Goal: Book appointment/travel/reservation

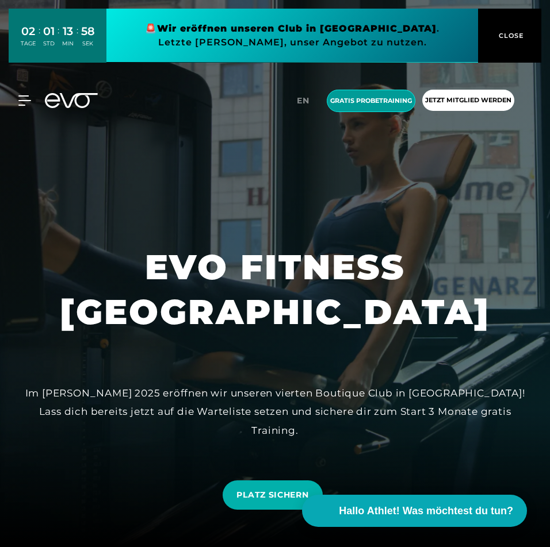
click at [359, 101] on span "Gratis Probetraining" at bounding box center [371, 101] width 82 height 10
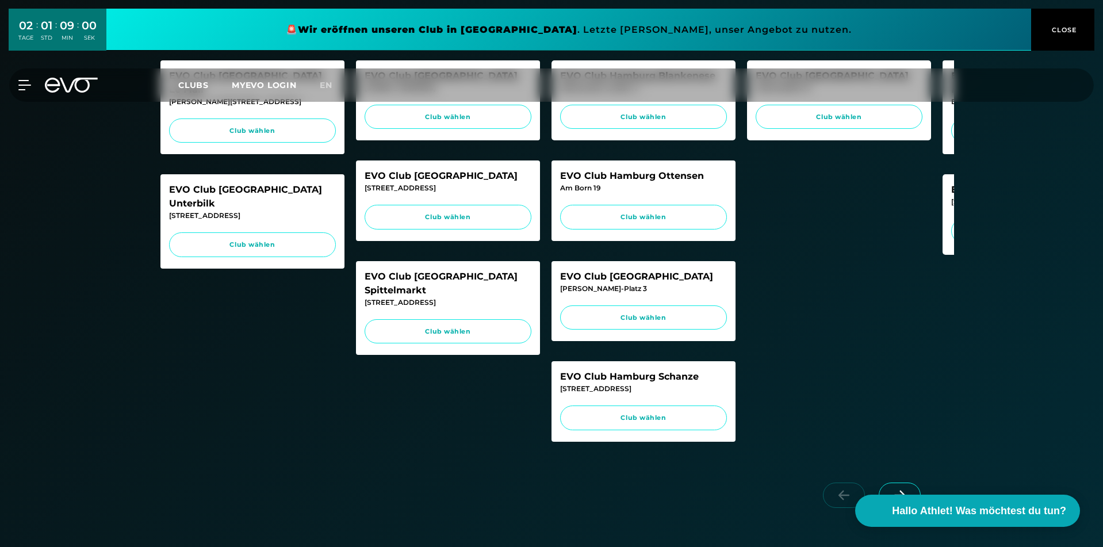
scroll to position [690, 0]
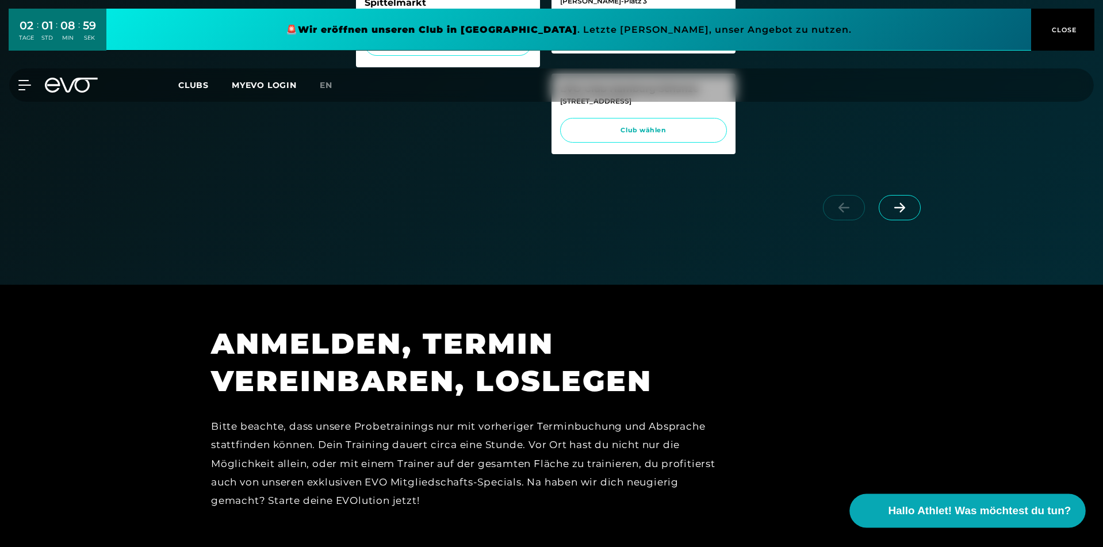
click at [549, 504] on span "Hallo Athlet! Was möchtest du tun?" at bounding box center [979, 510] width 183 height 16
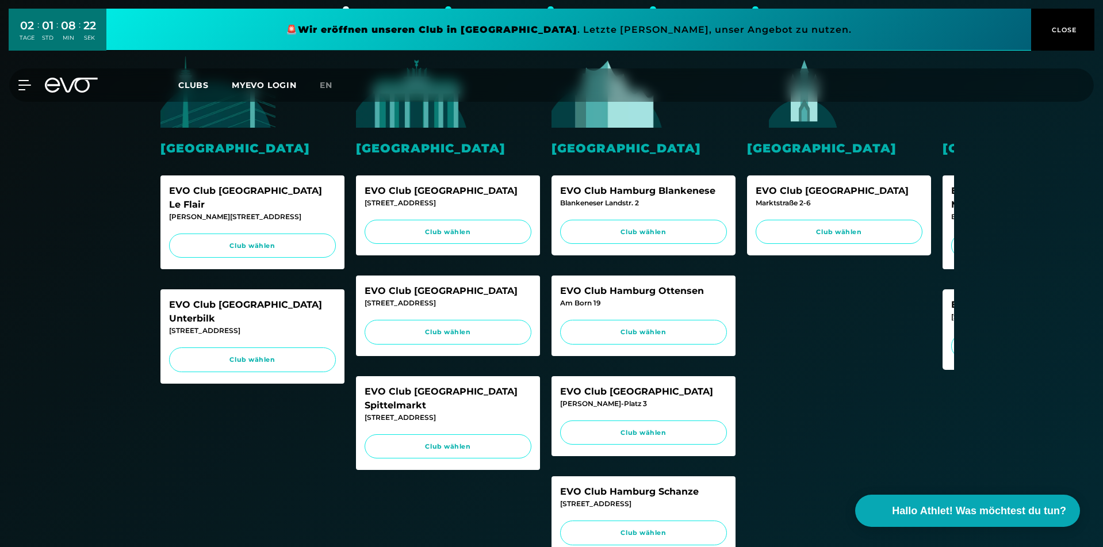
scroll to position [632, 0]
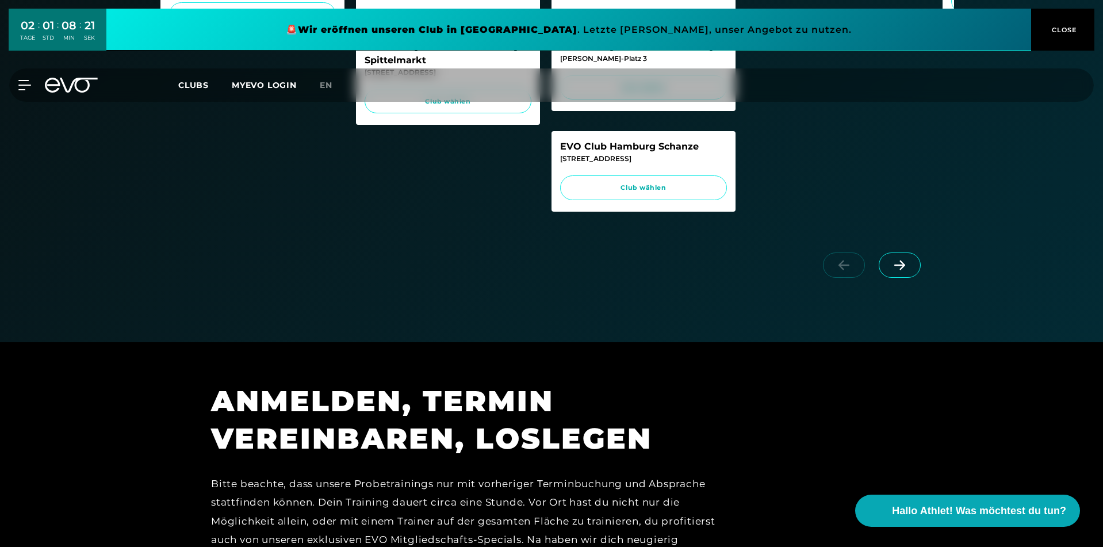
click at [894, 270] on icon at bounding box center [899, 265] width 20 height 10
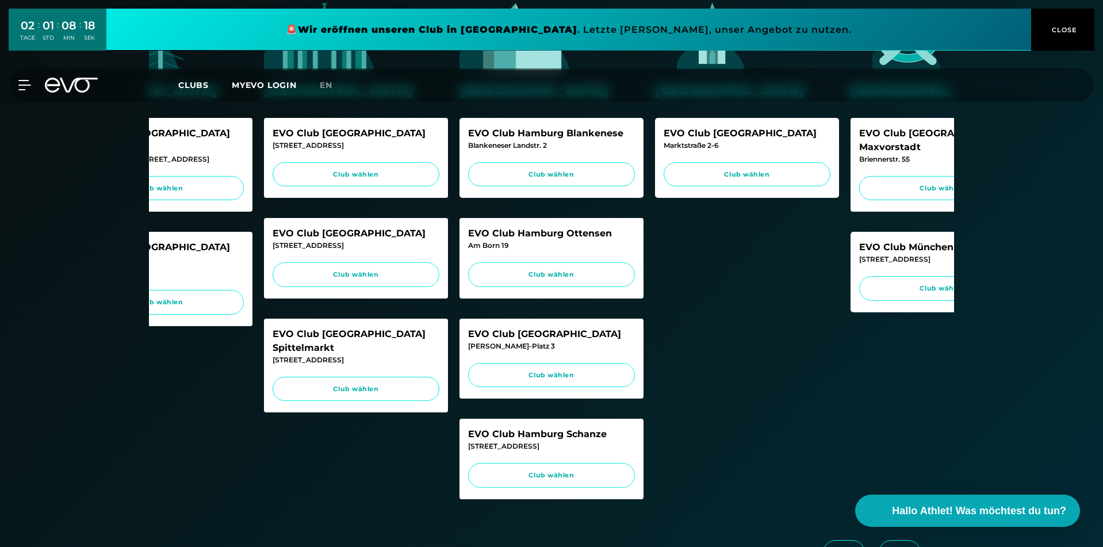
scroll to position [575, 0]
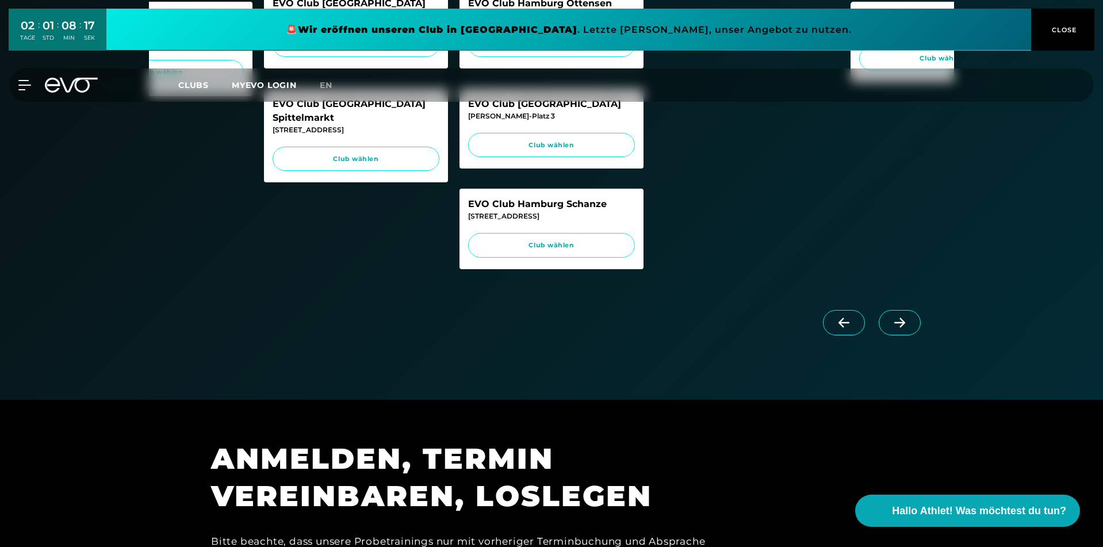
click at [895, 328] on icon at bounding box center [899, 322] width 20 height 10
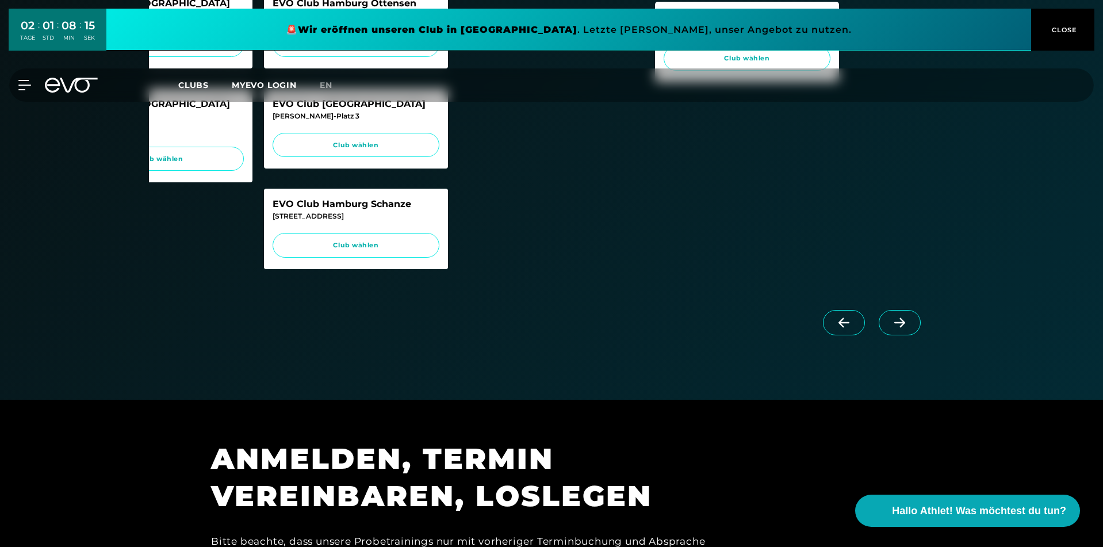
click at [907, 328] on icon at bounding box center [899, 322] width 20 height 10
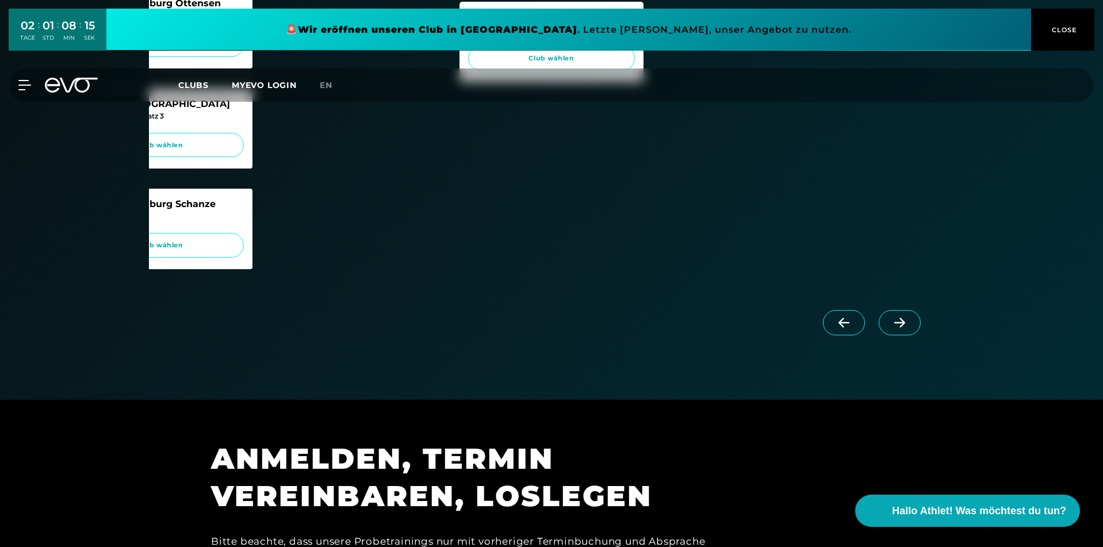
scroll to position [287, 0]
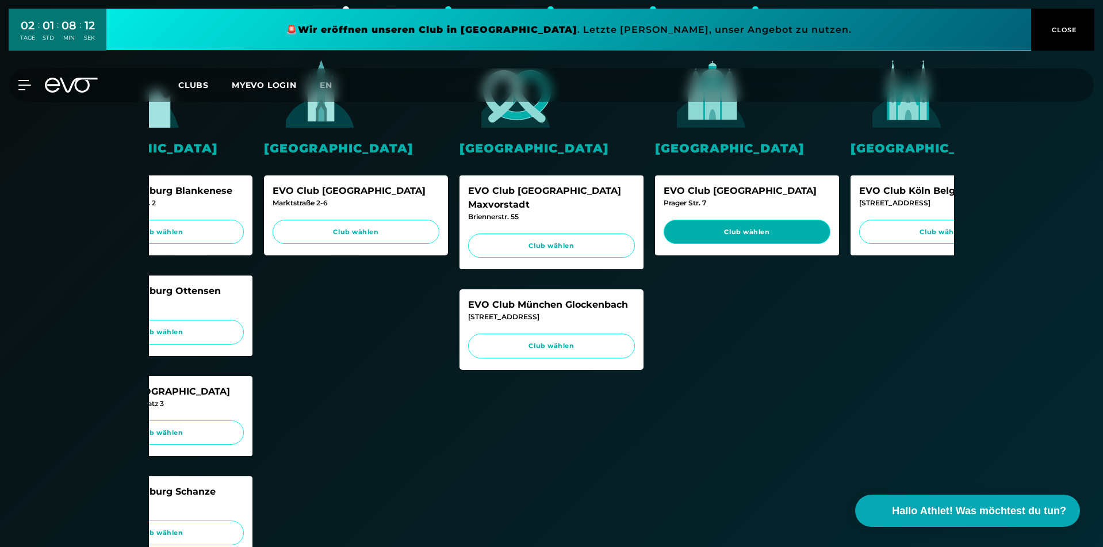
click at [775, 227] on span "Club wählen" at bounding box center [746, 232] width 145 height 10
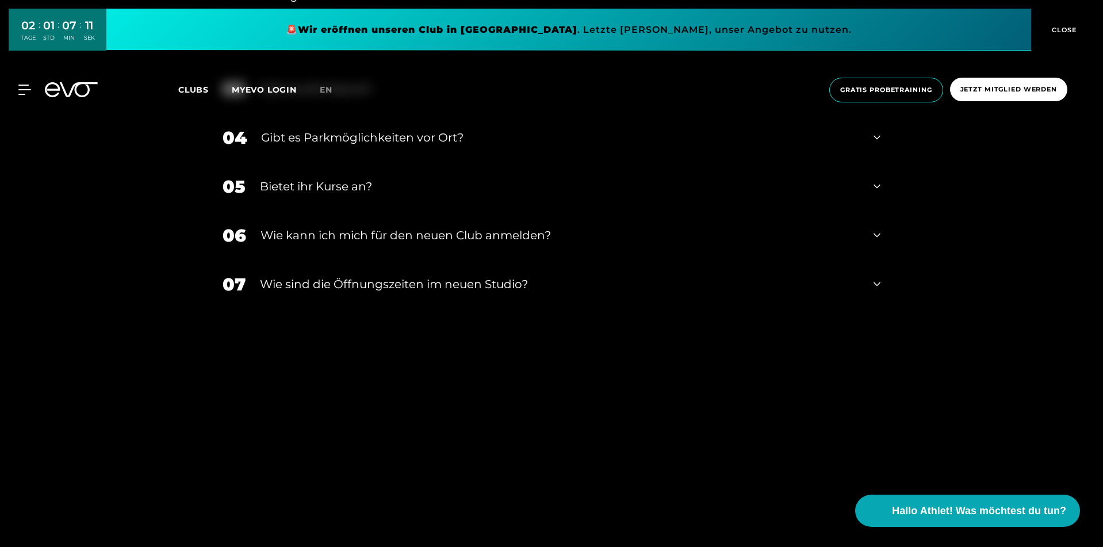
scroll to position [2443, 0]
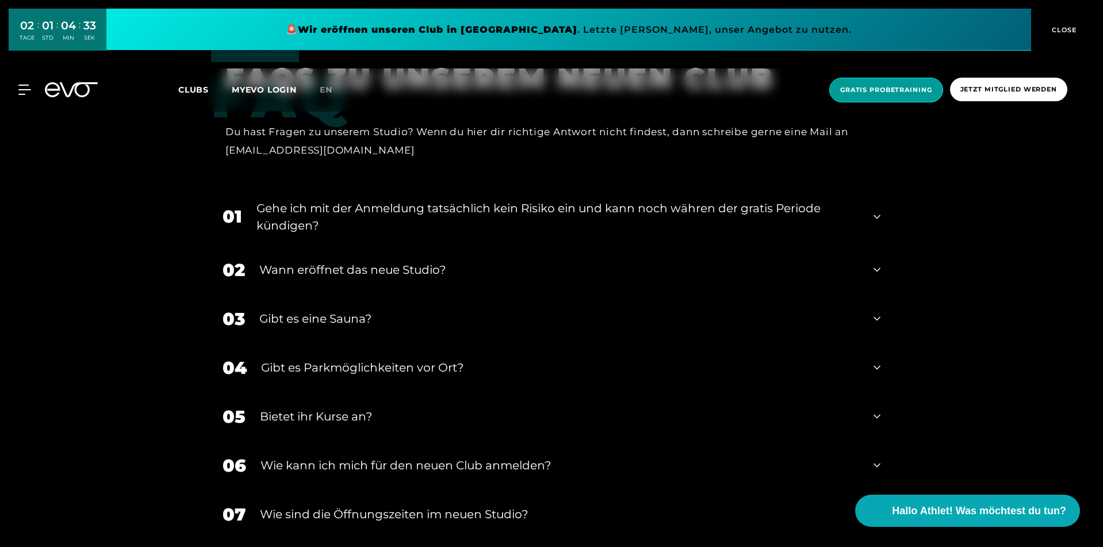
click at [885, 93] on span "Gratis Probetraining" at bounding box center [886, 90] width 92 height 10
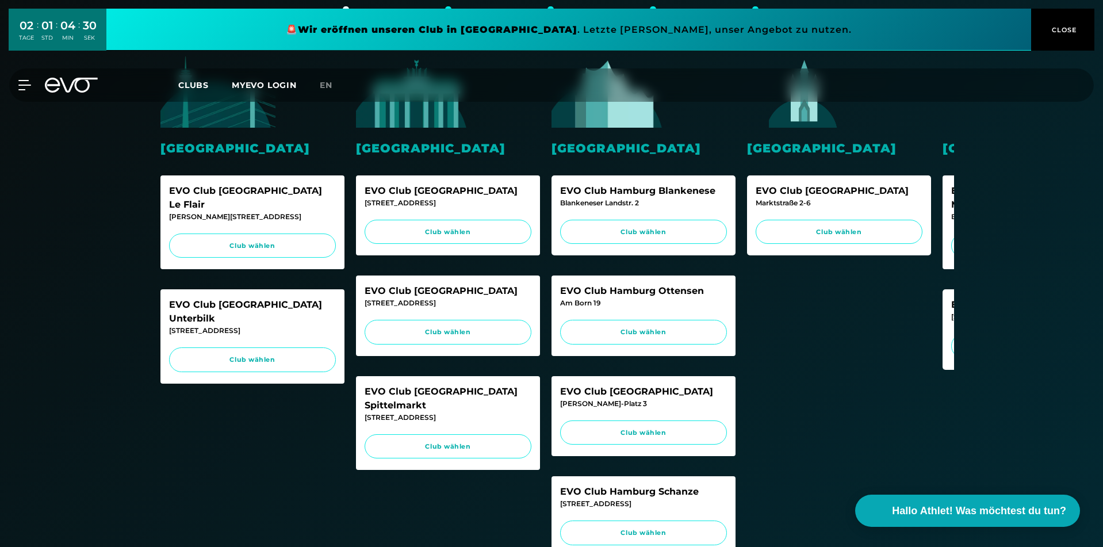
scroll to position [575, 0]
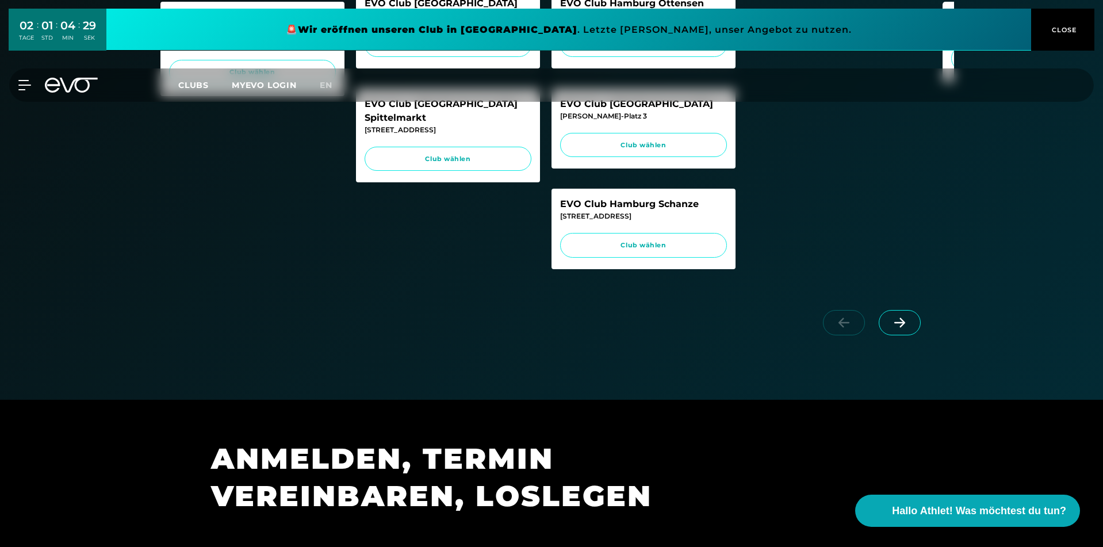
click at [900, 328] on icon at bounding box center [899, 322] width 20 height 10
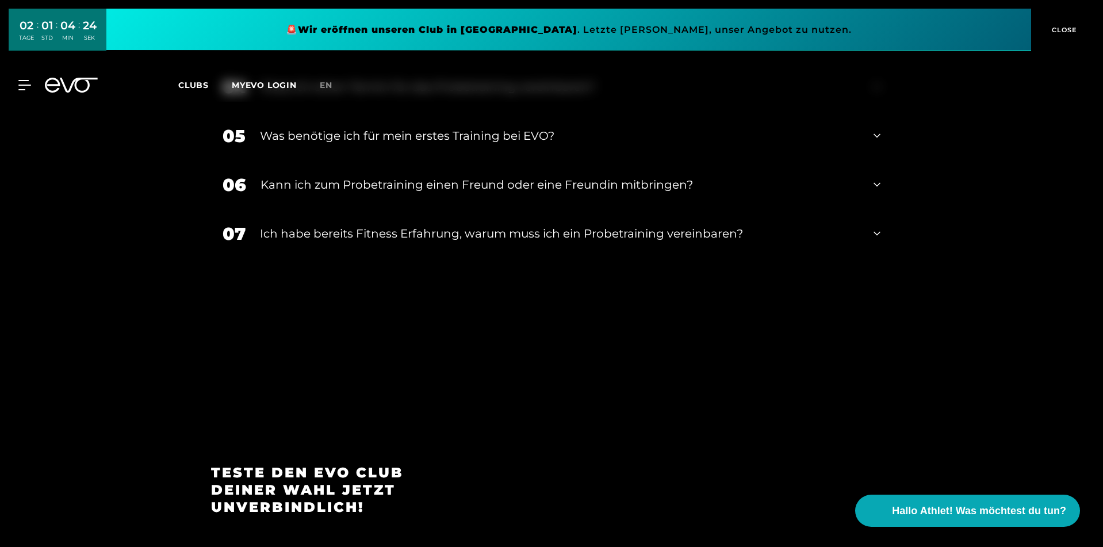
scroll to position [1437, 0]
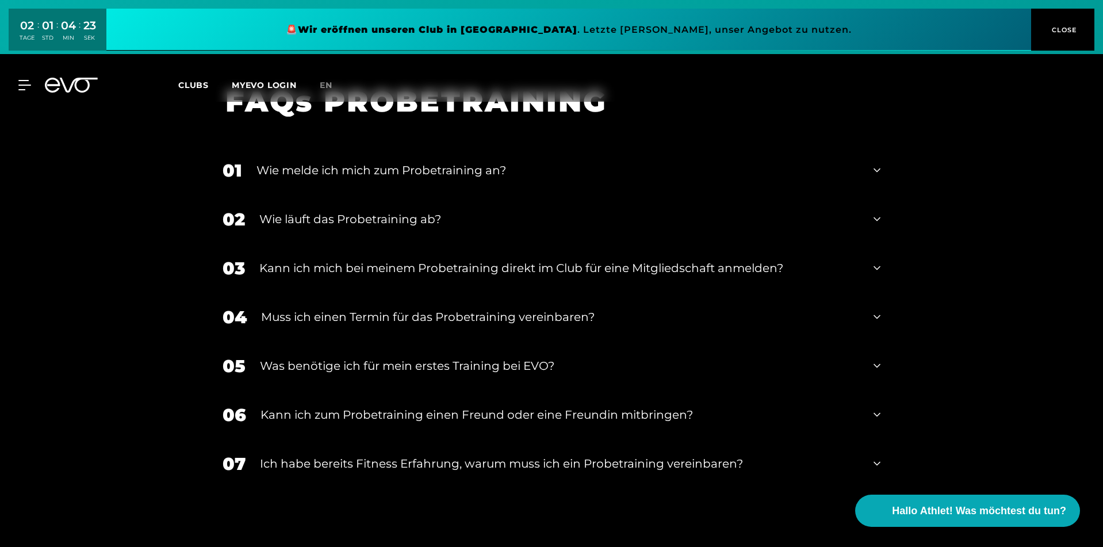
click at [467, 179] on div "Wie melde ich mich zum Probetraining an?" at bounding box center [557, 170] width 602 height 17
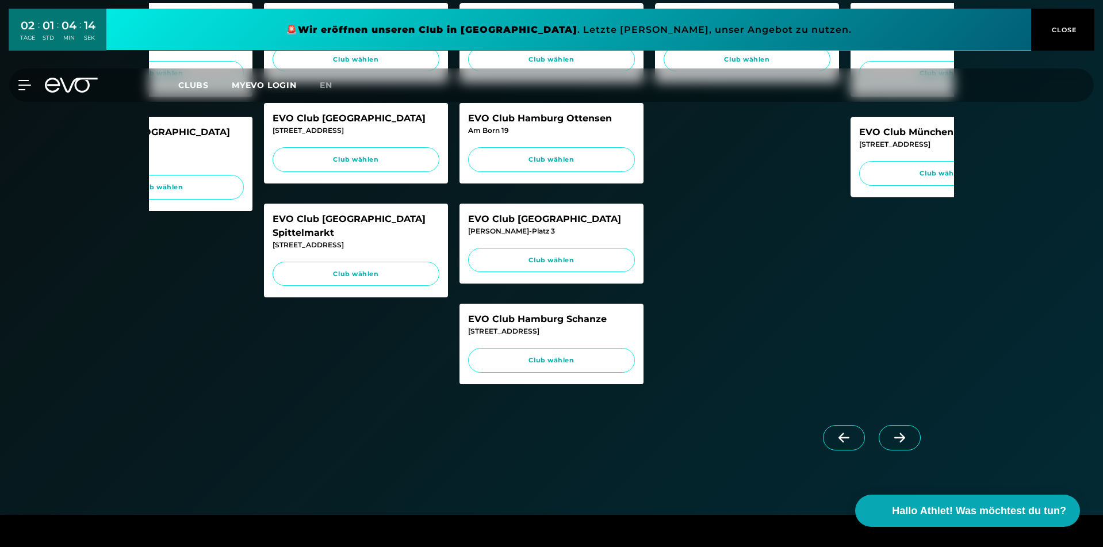
scroll to position [575, 0]
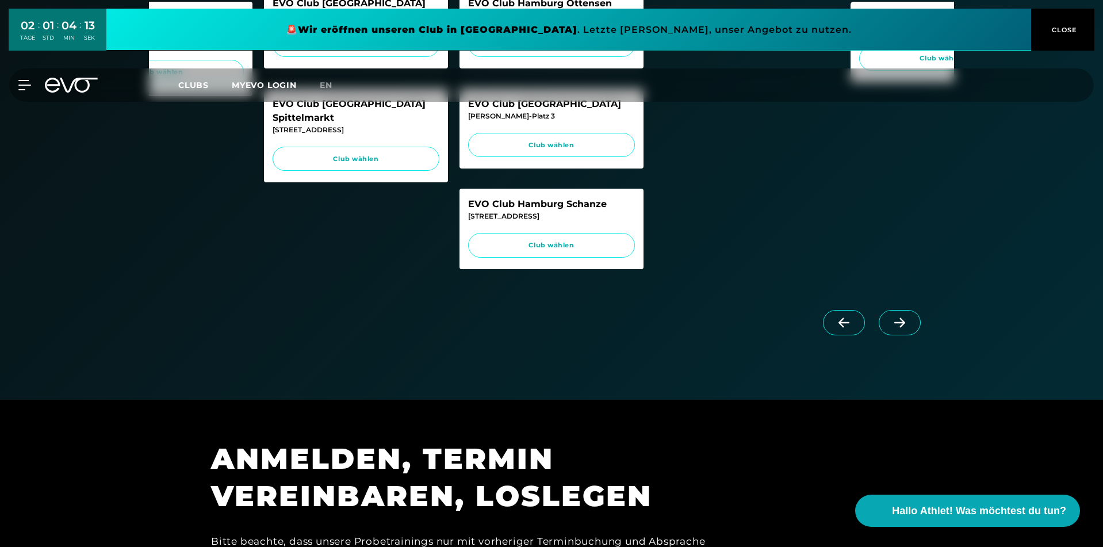
click at [894, 331] on span at bounding box center [899, 322] width 42 height 25
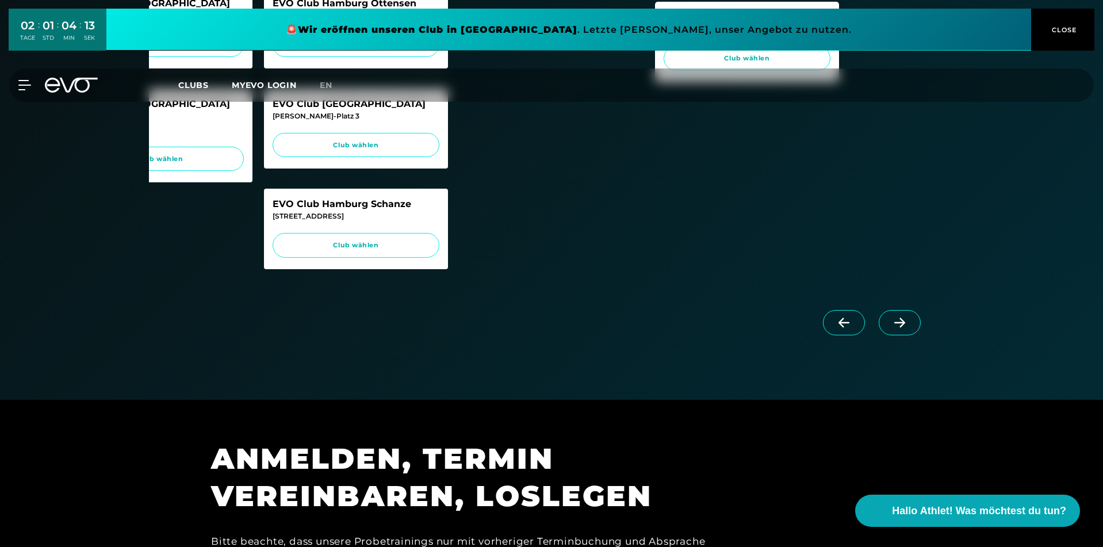
click at [900, 328] on icon at bounding box center [899, 322] width 20 height 10
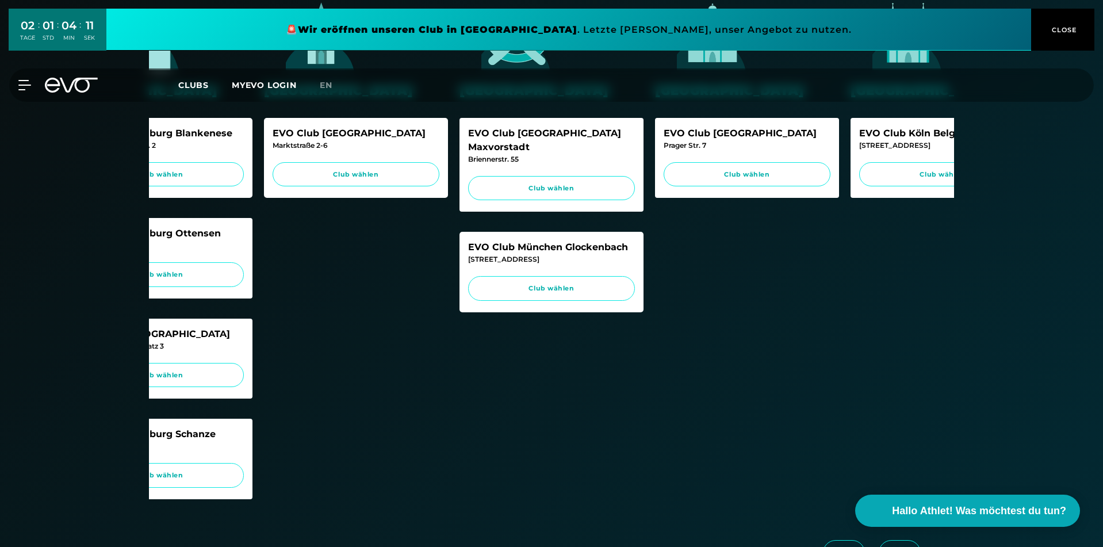
scroll to position [115, 0]
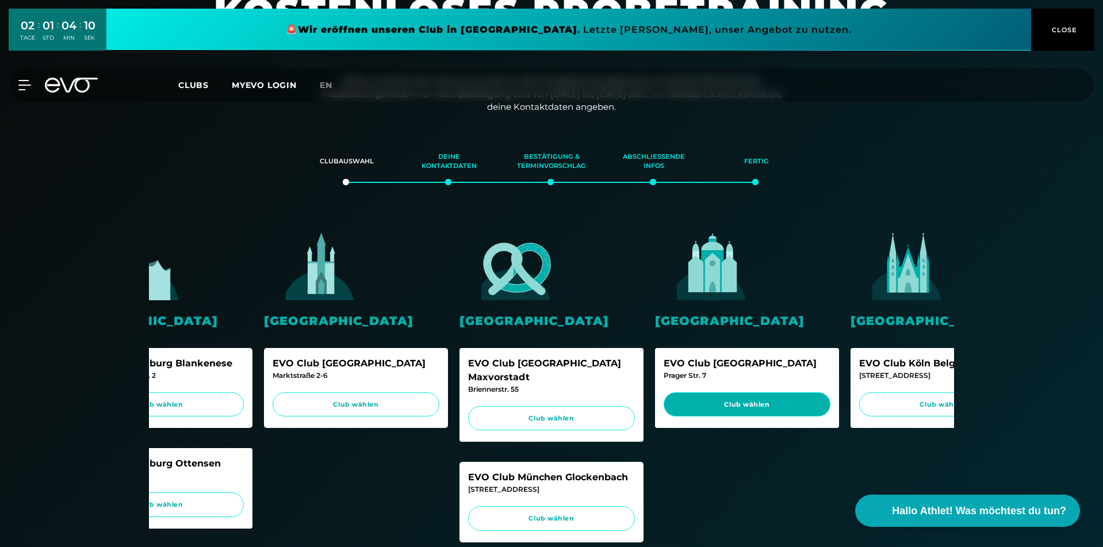
click at [759, 409] on span "Club wählen" at bounding box center [746, 404] width 167 height 25
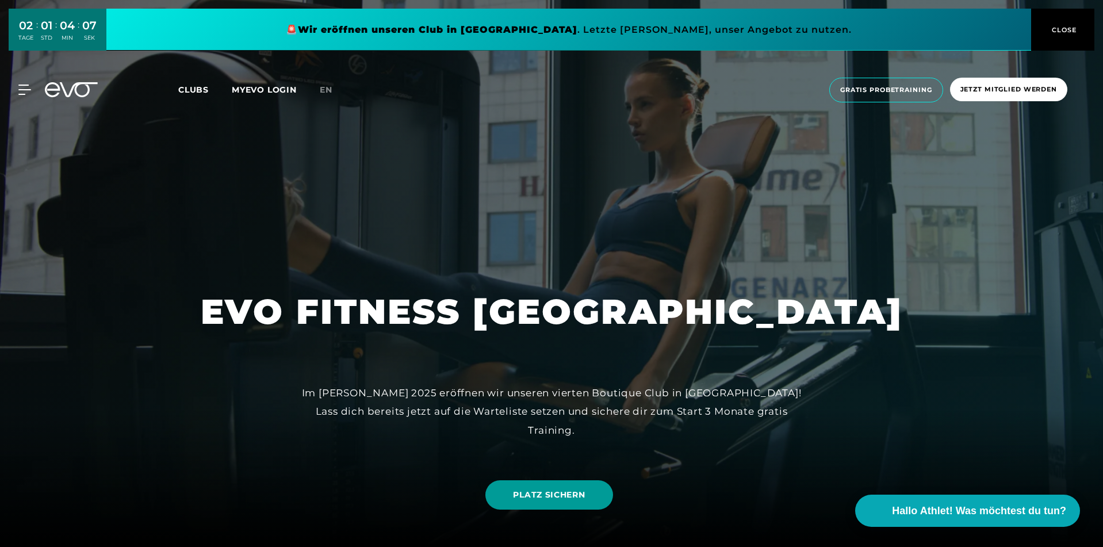
click at [545, 497] on span "PLATZ SICHERN" at bounding box center [549, 495] width 72 height 12
